Goal: Register for event/course

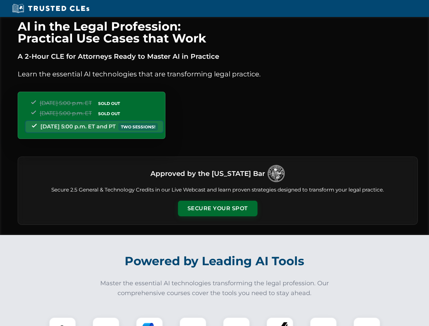
click at [217, 209] on button "Secure Your Spot" at bounding box center [218, 209] width 80 height 16
click at [63, 322] on img at bounding box center [63, 331] width 20 height 20
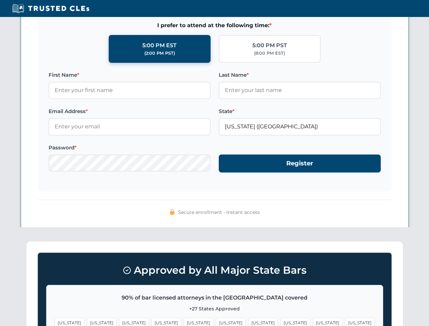
click at [248, 322] on span "[US_STATE]" at bounding box center [263, 323] width 30 height 10
click at [313, 322] on span "[US_STATE]" at bounding box center [328, 323] width 30 height 10
